Goal: Task Accomplishment & Management: Manage account settings

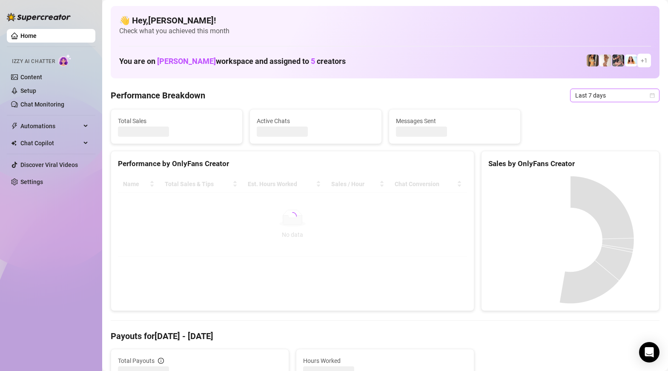
click at [627, 100] on span "Last 7 days" at bounding box center [614, 95] width 79 height 13
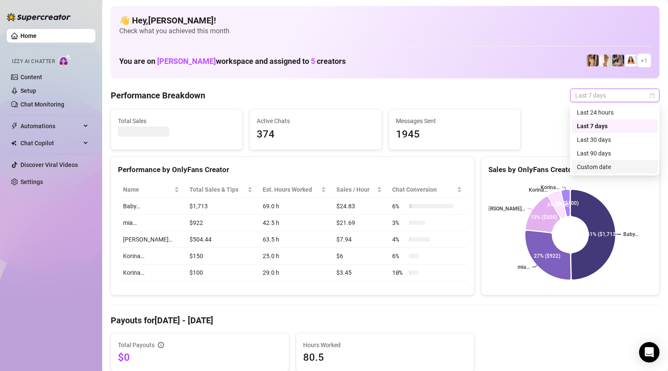
click at [600, 168] on div "Custom date" at bounding box center [615, 166] width 76 height 9
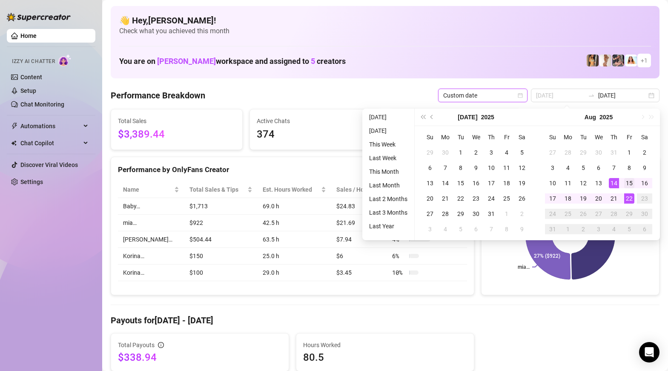
type input "2025-08-15"
click at [627, 183] on div "15" at bounding box center [629, 183] width 10 height 10
click at [620, 286] on rect at bounding box center [570, 234] width 164 height 106
